Goal: Complete application form

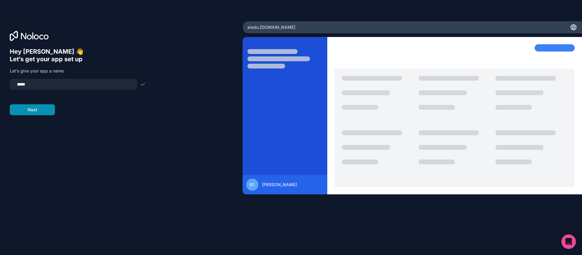
click at [31, 109] on button "Next" at bounding box center [32, 109] width 45 height 11
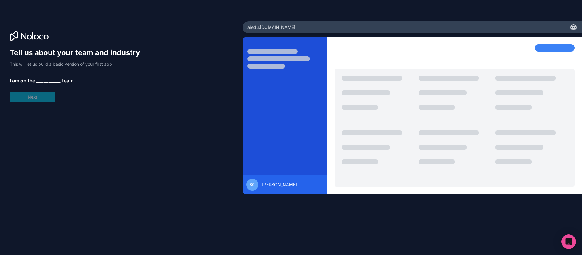
click at [45, 82] on span "__________" at bounding box center [48, 80] width 24 height 7
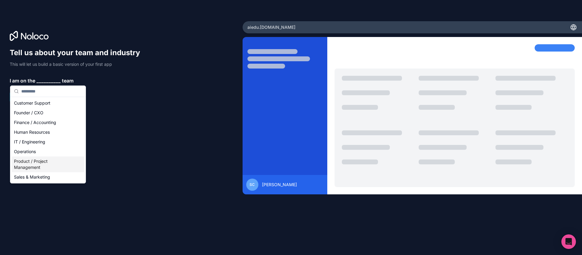
click at [55, 166] on div "Product / Project Management" at bounding box center [48, 165] width 73 height 16
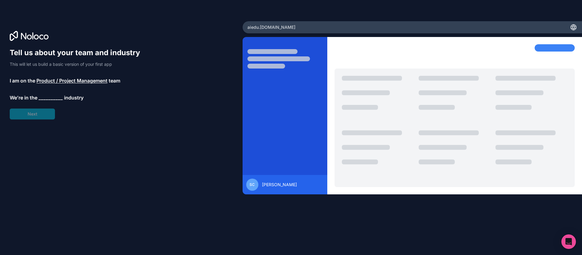
drag, startPoint x: 41, startPoint y: 112, endPoint x: 42, endPoint y: 108, distance: 4.2
click at [41, 112] on div "Tell us about your team and industry This will let us build a basic version of …" at bounding box center [78, 84] width 136 height 72
click at [48, 97] on span "__________" at bounding box center [51, 97] width 24 height 7
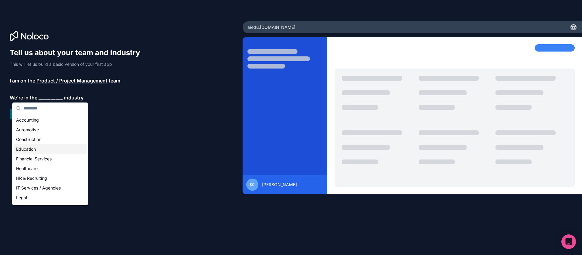
click at [49, 146] on div "Education" at bounding box center [50, 149] width 73 height 10
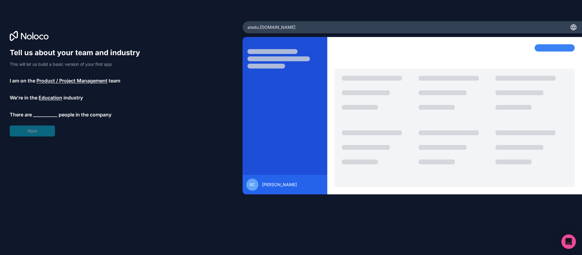
click at [42, 115] on span "__________" at bounding box center [45, 114] width 24 height 7
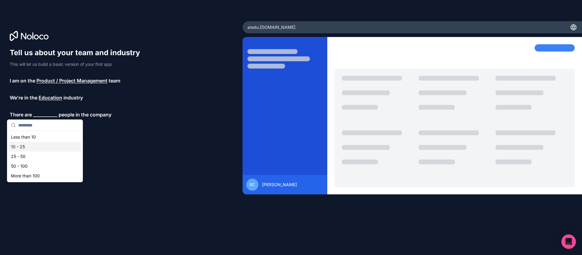
click at [49, 147] on div "10 - 25" at bounding box center [44, 147] width 73 height 10
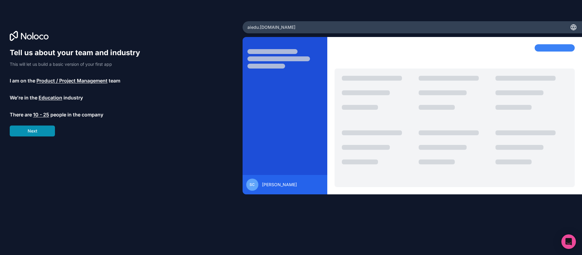
click at [44, 130] on button "Next" at bounding box center [32, 131] width 45 height 11
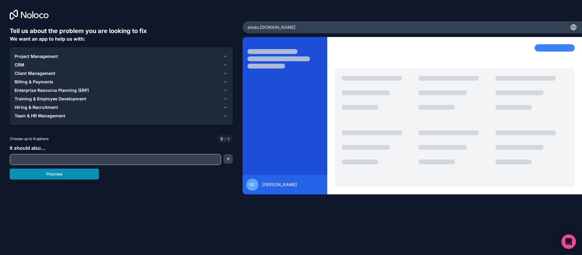
click at [61, 178] on button "Preview" at bounding box center [54, 174] width 89 height 11
click at [72, 160] on input "text" at bounding box center [115, 159] width 208 height 8
click at [98, 138] on div "Choose up to 9 options 0 / 9" at bounding box center [121, 139] width 223 height 8
click at [230, 160] on button "button" at bounding box center [227, 159] width 9 height 10
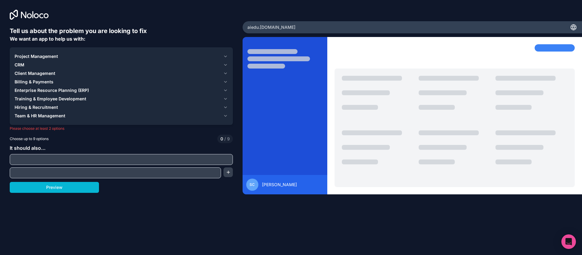
click at [199, 159] on input "text" at bounding box center [121, 159] width 220 height 8
click at [185, 54] on div "Project Management" at bounding box center [118, 56] width 206 height 6
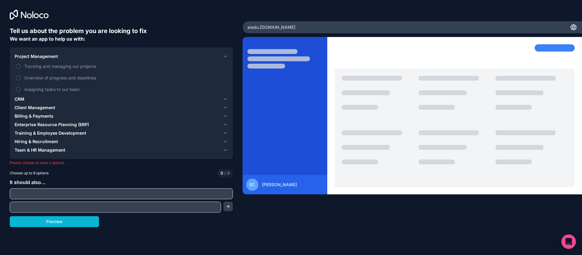
click at [70, 100] on div "CRM" at bounding box center [118, 99] width 206 height 6
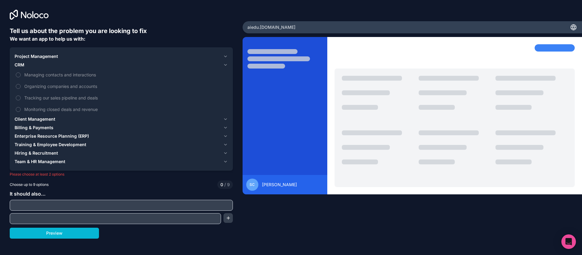
click at [96, 119] on div "Client Management" at bounding box center [118, 119] width 206 height 6
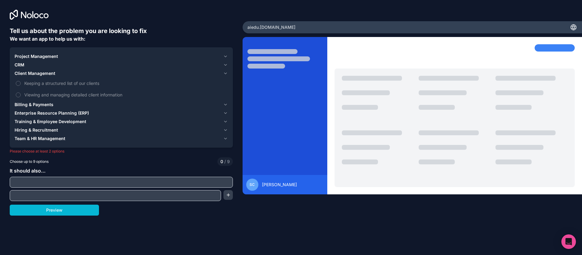
click at [51, 104] on span "Billing & Payments" at bounding box center [34, 105] width 39 height 6
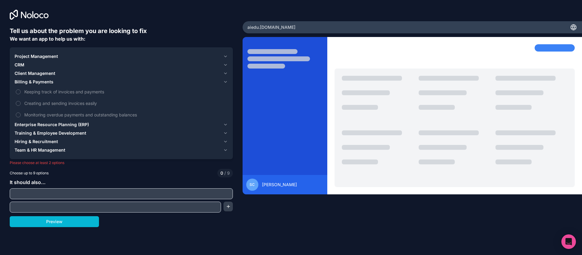
click at [57, 142] on span "Hiring & Recruitment" at bounding box center [36, 142] width 43 height 6
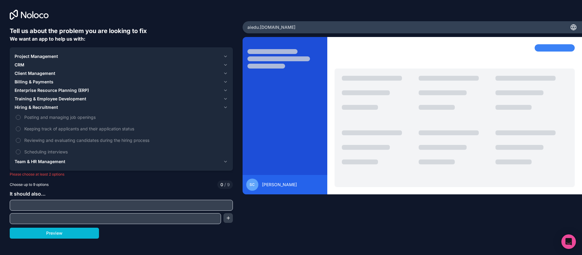
click at [65, 162] on span "Team & HR Management" at bounding box center [40, 162] width 51 height 6
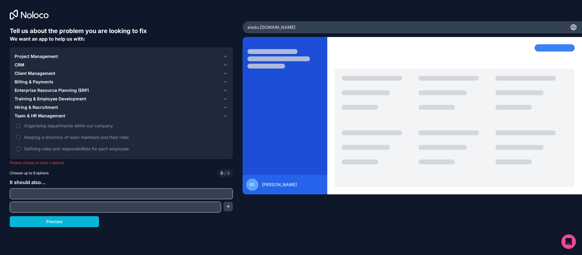
click at [83, 97] on span "Training & Employee Development" at bounding box center [51, 99] width 72 height 6
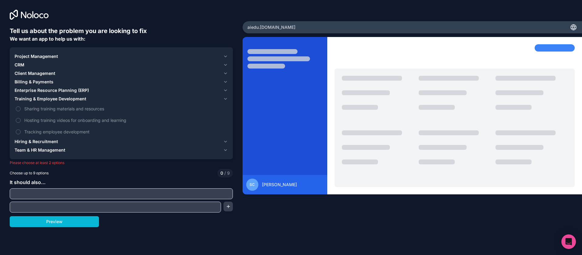
click at [83, 97] on span "Training & Employee Development" at bounding box center [51, 99] width 72 height 6
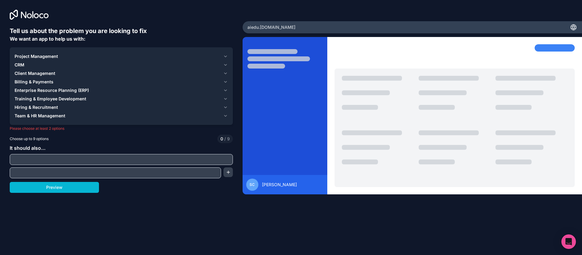
click at [141, 141] on div "Choose up to 9 options 0 / 9" at bounding box center [121, 139] width 223 height 8
click at [68, 115] on div "Team & HR Management" at bounding box center [118, 116] width 206 height 6
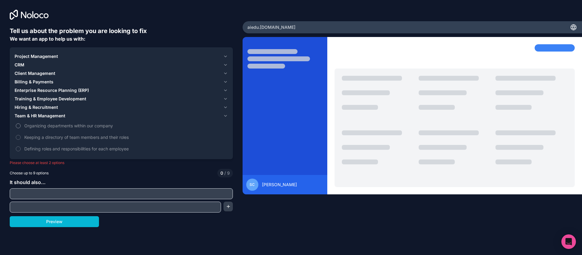
click at [51, 124] on span "Organizing departments within our company" at bounding box center [125, 126] width 202 height 6
click at [21, 124] on button "Organizing departments within our company" at bounding box center [18, 126] width 5 height 5
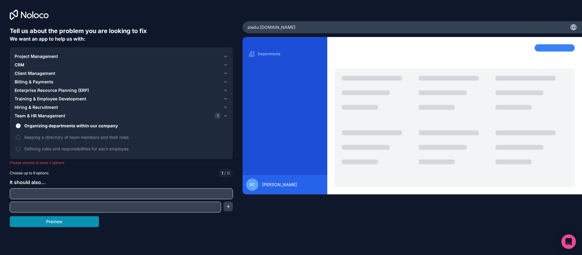
click at [51, 222] on button "Preview" at bounding box center [54, 221] width 89 height 11
click at [98, 120] on button "Team & HR Management 1" at bounding box center [121, 116] width 213 height 8
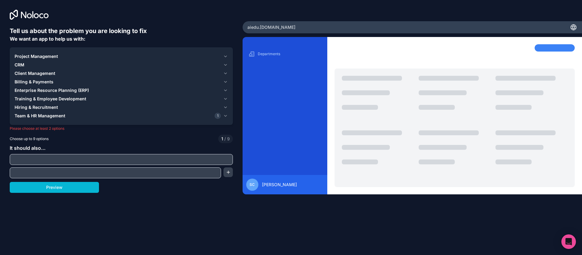
click at [50, 118] on span "Team & HR Management" at bounding box center [40, 116] width 51 height 6
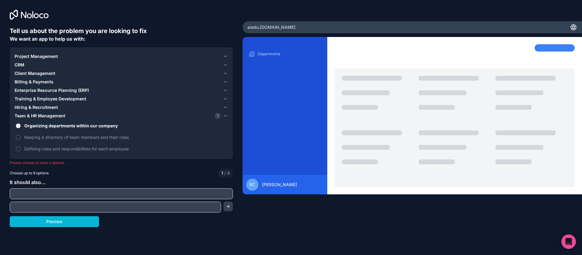
click at [51, 125] on span "Organizing departments within our company" at bounding box center [125, 126] width 202 height 6
click at [21, 125] on button "Organizing departments within our company" at bounding box center [18, 126] width 5 height 5
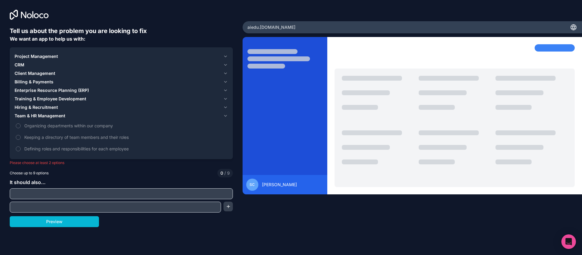
click at [51, 56] on span "Project Management" at bounding box center [36, 56] width 43 height 6
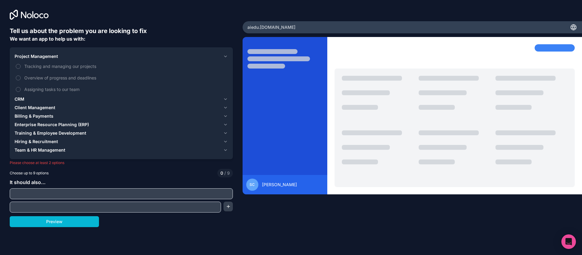
click at [51, 56] on span "Project Management" at bounding box center [36, 56] width 43 height 6
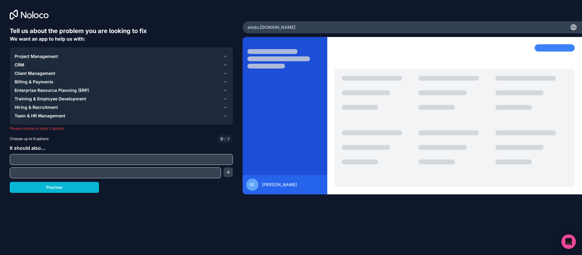
click at [55, 64] on div "CRM" at bounding box center [118, 65] width 206 height 6
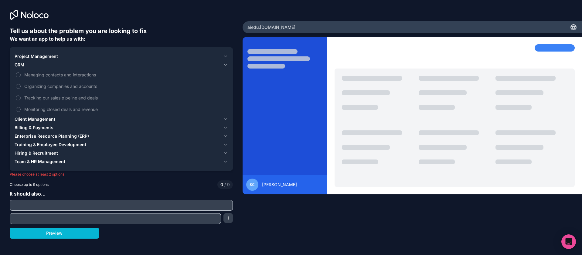
click at [50, 117] on span "Client Management" at bounding box center [35, 119] width 41 height 6
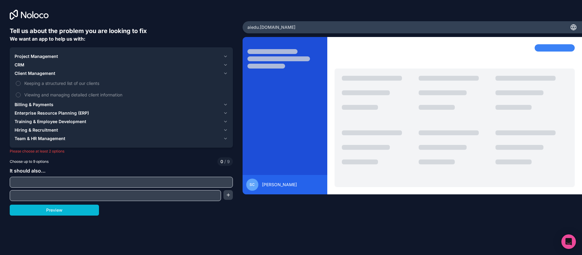
click at [54, 112] on span "Enterprise Resource Planning (ERP)" at bounding box center [52, 113] width 74 height 6
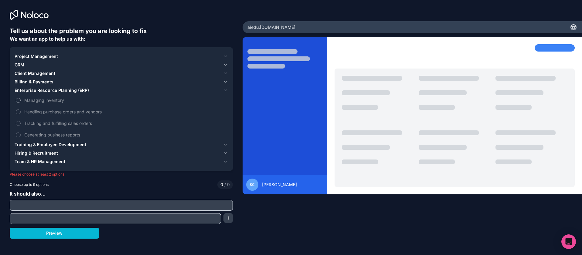
click at [54, 96] on label "Managing inventory" at bounding box center [121, 100] width 213 height 11
click at [21, 98] on button "Managing inventory" at bounding box center [18, 100] width 5 height 5
click at [67, 240] on div "Tell us about the problem you are looking to fix We want an app to help us with…" at bounding box center [291, 127] width 582 height 255
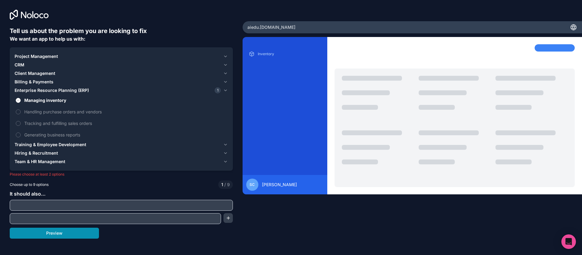
click at [68, 236] on button "Preview" at bounding box center [54, 233] width 89 height 11
click at [67, 235] on button "Preview" at bounding box center [54, 233] width 89 height 11
click at [174, 40] on div "Tell us about the problem you are looking to fix We want an app to help us with:" at bounding box center [121, 35] width 223 height 16
click at [59, 122] on span "Tracking and fulfilling sales orders" at bounding box center [125, 123] width 202 height 6
click at [21, 122] on button "Tracking and fulfilling sales orders" at bounding box center [18, 123] width 5 height 5
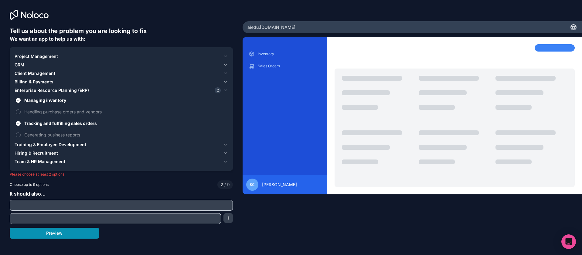
click at [63, 234] on button "Preview" at bounding box center [54, 233] width 89 height 11
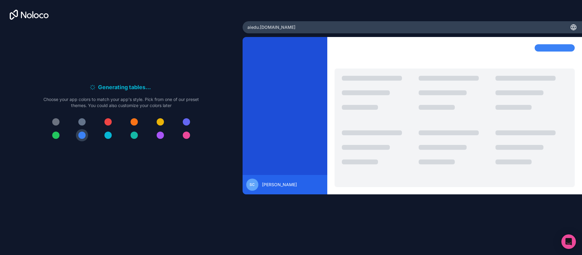
click at [188, 119] on div at bounding box center [186, 121] width 7 height 7
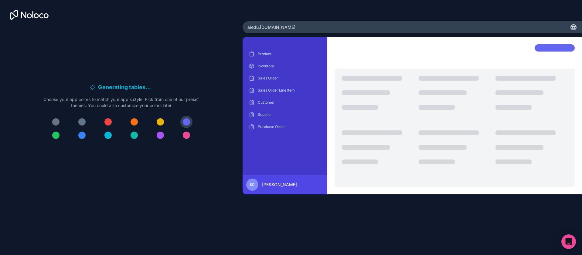
click at [82, 136] on div at bounding box center [81, 135] width 7 height 7
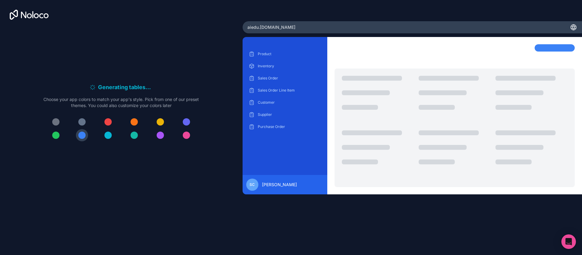
click at [359, 95] on div at bounding box center [454, 128] width 240 height 119
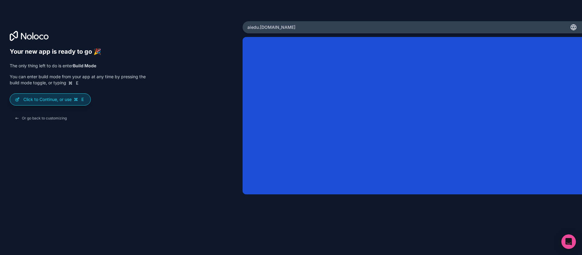
click at [52, 95] on div "Click to Continue, or use E" at bounding box center [50, 100] width 80 height 12
click at [56, 101] on p "Click to Continue, or use E" at bounding box center [54, 99] width 62 height 6
click at [66, 98] on p "Click to Continue, or use E" at bounding box center [54, 99] width 62 height 6
click at [74, 98] on icon at bounding box center [75, 99] width 5 height 5
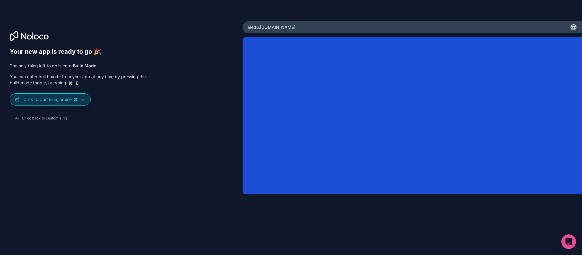
click at [74, 98] on icon at bounding box center [75, 99] width 5 height 5
